Goal: Transaction & Acquisition: Book appointment/travel/reservation

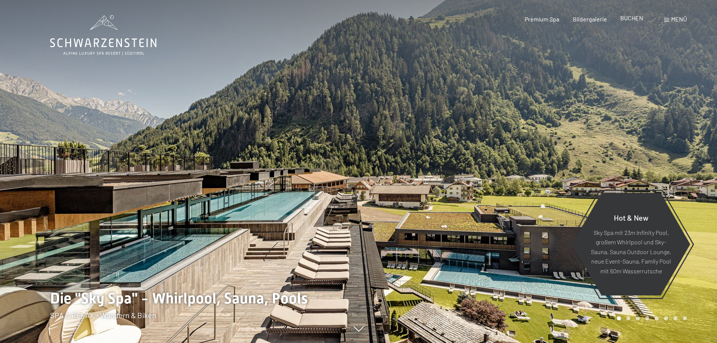
drag, startPoint x: 0, startPoint y: 0, endPoint x: 640, endPoint y: 20, distance: 640.1
click at [640, 20] on span "BUCHEN" at bounding box center [631, 17] width 23 height 7
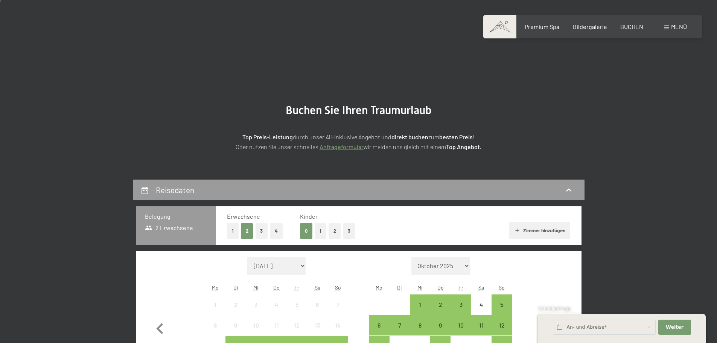
scroll to position [150, 0]
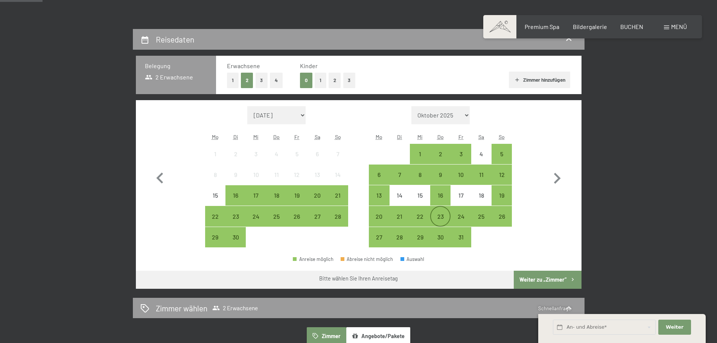
click at [445, 220] on div "23" at bounding box center [440, 222] width 19 height 19
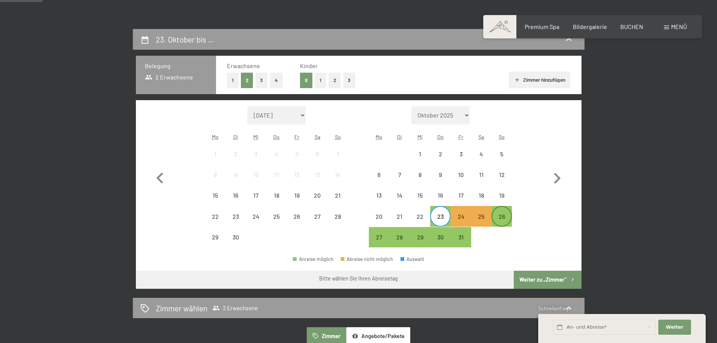
click at [498, 216] on div "26" at bounding box center [501, 222] width 19 height 19
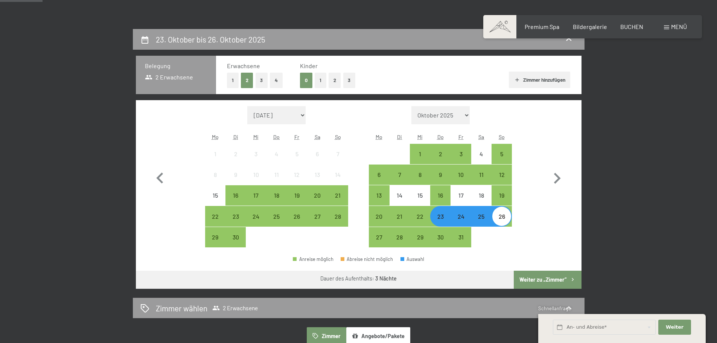
click at [534, 277] on button "Weiter zu „Zimmer“" at bounding box center [546, 279] width 67 height 18
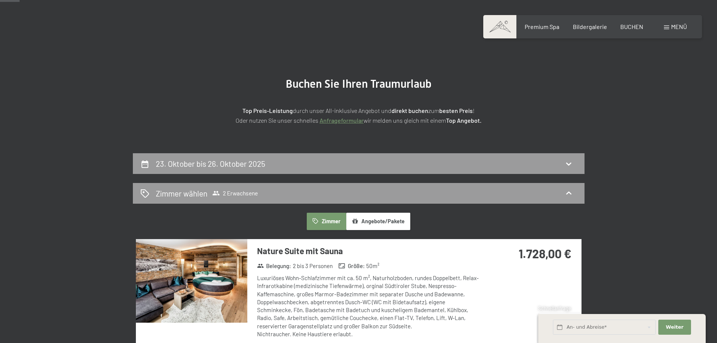
scroll to position [38, 0]
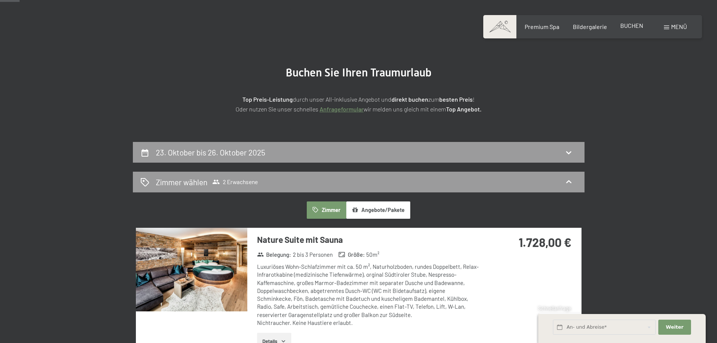
click at [634, 29] on div "BUCHEN" at bounding box center [631, 25] width 23 height 8
click at [631, 23] on span "BUCHEN" at bounding box center [631, 25] width 23 height 7
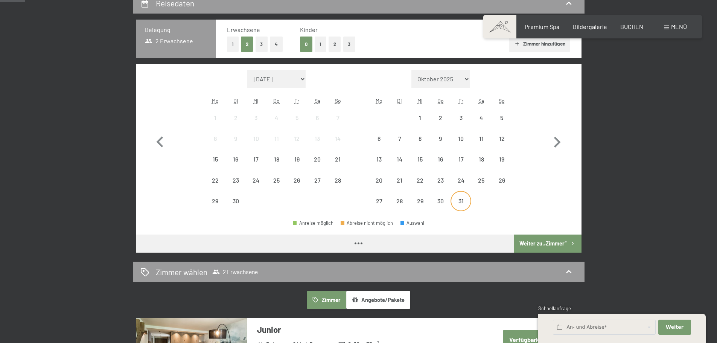
scroll to position [188, 0]
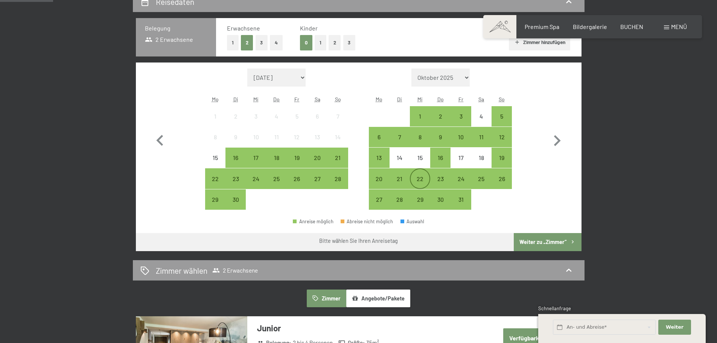
drag, startPoint x: 419, startPoint y: 175, endPoint x: 424, endPoint y: 175, distance: 4.9
click at [420, 175] on div "22" at bounding box center [419, 178] width 19 height 19
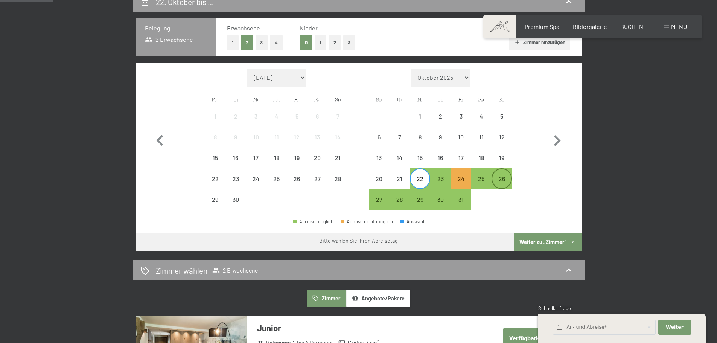
click at [496, 176] on div "26" at bounding box center [501, 185] width 19 height 19
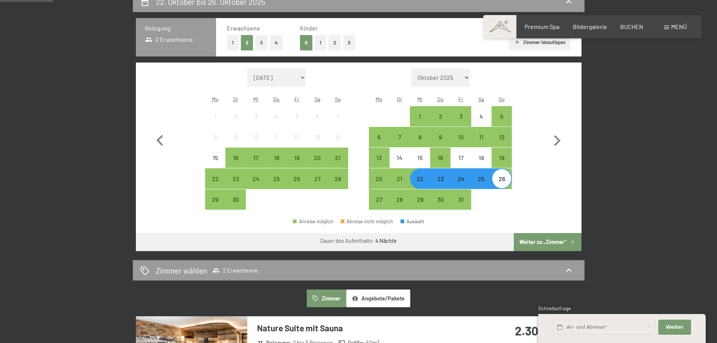
click at [541, 239] on button "Weiter zu „Zimmer“" at bounding box center [546, 242] width 67 height 18
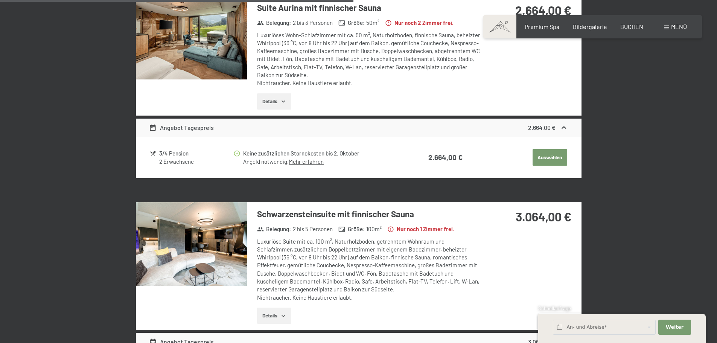
scroll to position [738, 0]
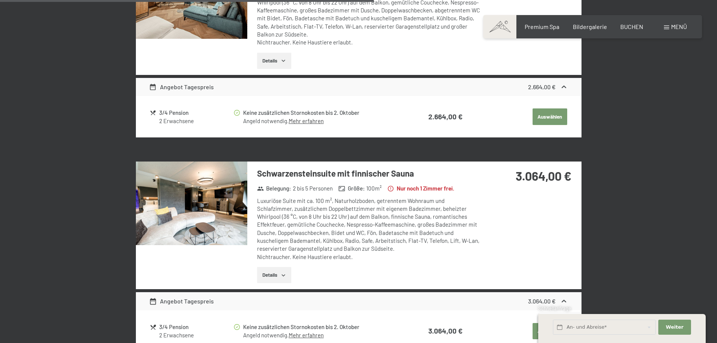
click at [405, 176] on h3 "Schwarzensteinsuite mit finnischer Sauna" at bounding box center [369, 173] width 224 height 12
click at [388, 172] on h3 "Schwarzensteinsuite mit finnischer Sauna" at bounding box center [369, 173] width 224 height 12
click at [275, 272] on button "Details" at bounding box center [274, 275] width 34 height 17
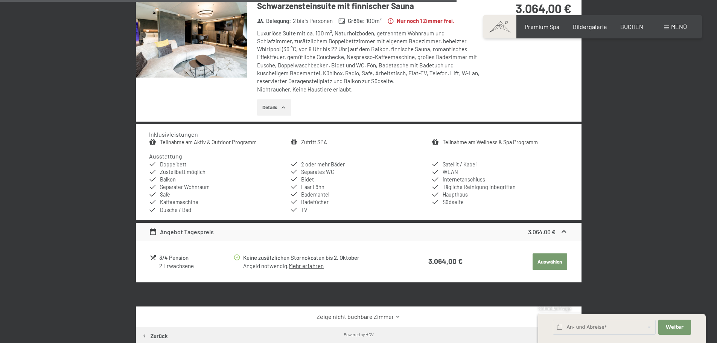
scroll to position [813, 0]
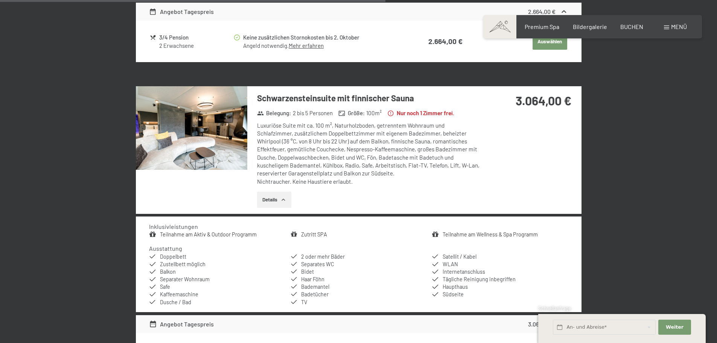
click at [223, 124] on img at bounding box center [191, 128] width 111 height 84
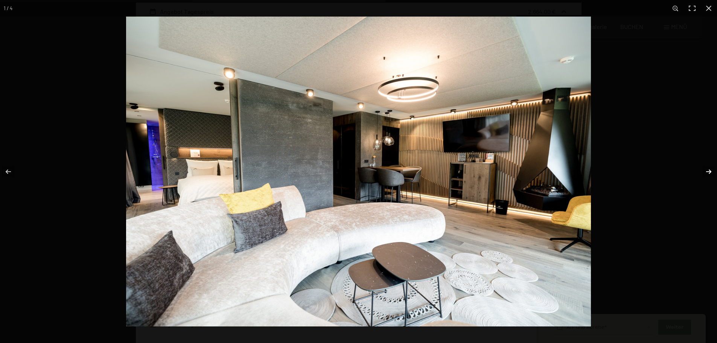
click at [702, 164] on button "button" at bounding box center [703, 172] width 26 height 38
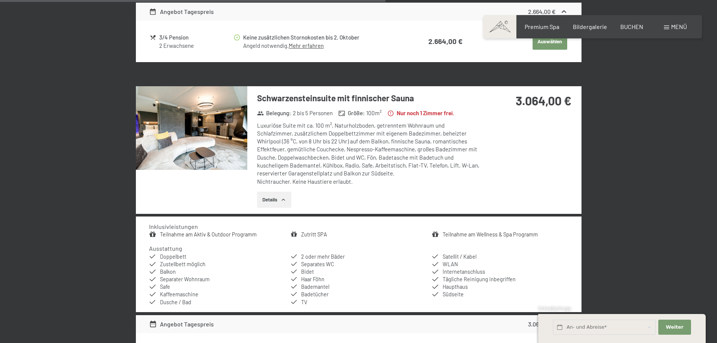
click at [0, 0] on button "button" at bounding box center [0, 0] width 0 height 0
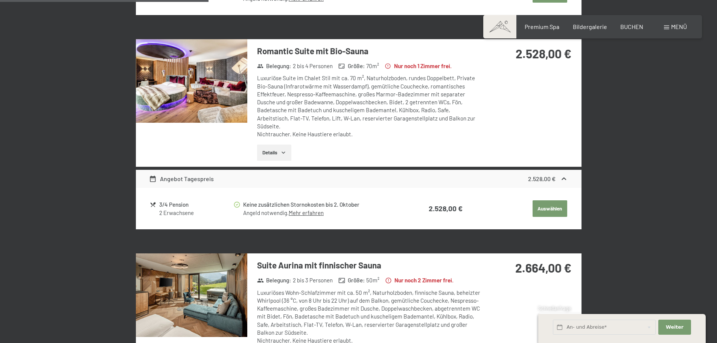
scroll to position [437, 0]
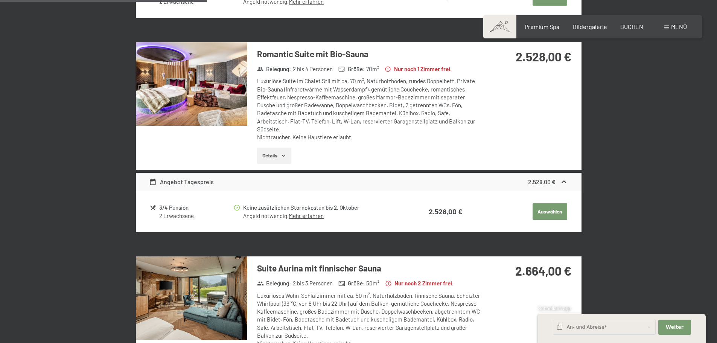
click at [206, 94] on img at bounding box center [191, 84] width 111 height 84
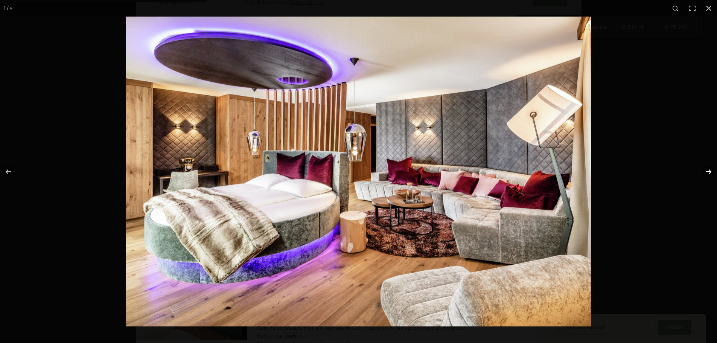
click at [701, 168] on button "button" at bounding box center [703, 172] width 26 height 38
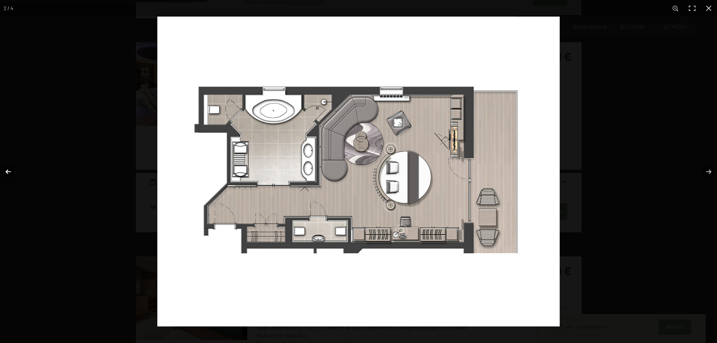
click at [11, 169] on button "button" at bounding box center [13, 172] width 26 height 38
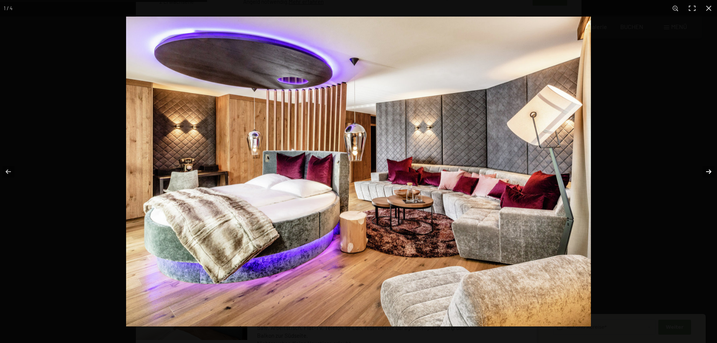
click at [707, 171] on button "button" at bounding box center [703, 172] width 26 height 38
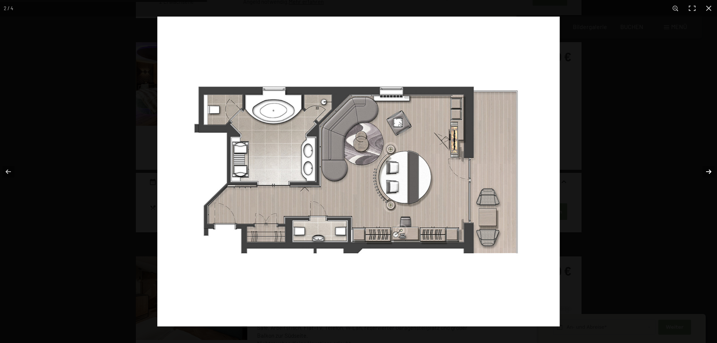
click at [707, 171] on button "button" at bounding box center [703, 172] width 26 height 38
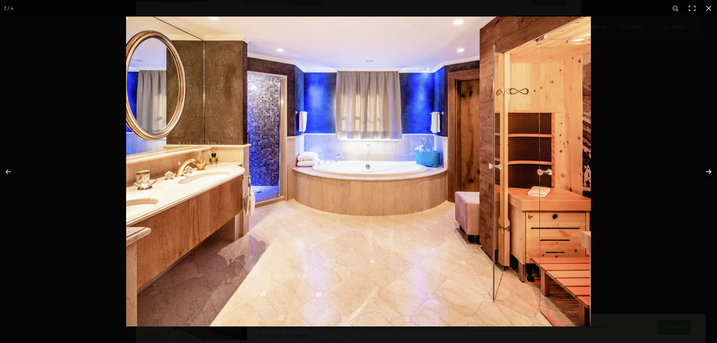
click at [707, 171] on button "button" at bounding box center [703, 172] width 26 height 38
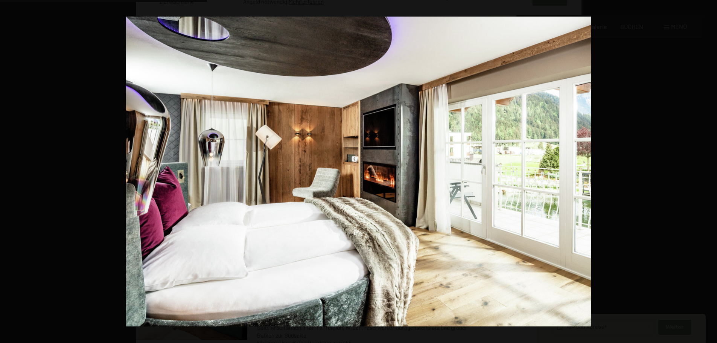
click at [707, 171] on button "button" at bounding box center [703, 172] width 26 height 38
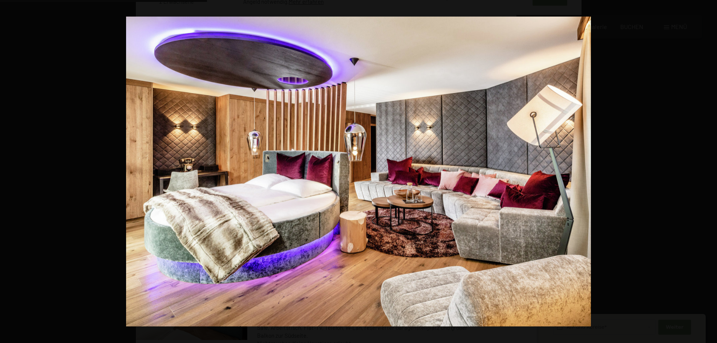
click at [707, 171] on button "button" at bounding box center [703, 172] width 26 height 38
